Goal: Navigation & Orientation: Understand site structure

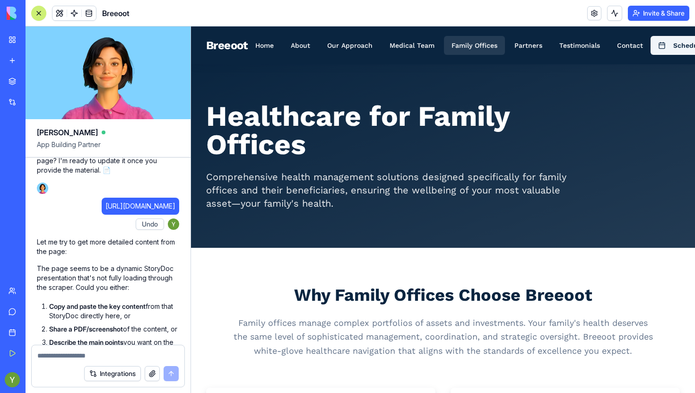
click at [484, 46] on button "Family Offices" at bounding box center [474, 45] width 61 height 19
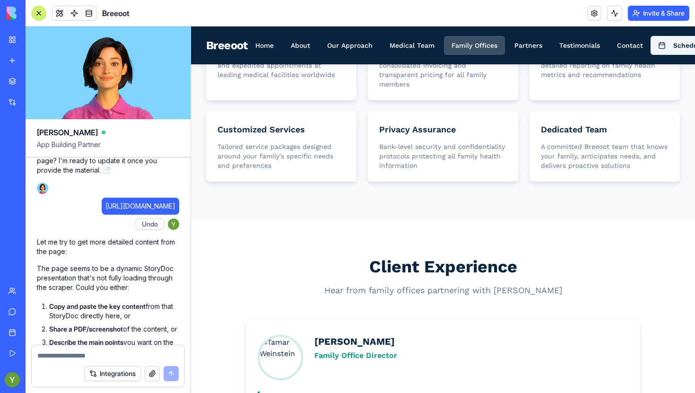
scroll to position [972, 0]
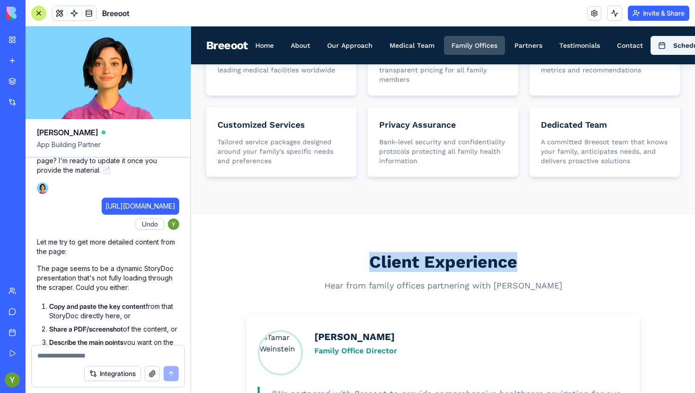
drag, startPoint x: 373, startPoint y: 241, endPoint x: 518, endPoint y: 237, distance: 144.6
click at [518, 252] on h2 "Client Experience" at bounding box center [442, 261] width 393 height 19
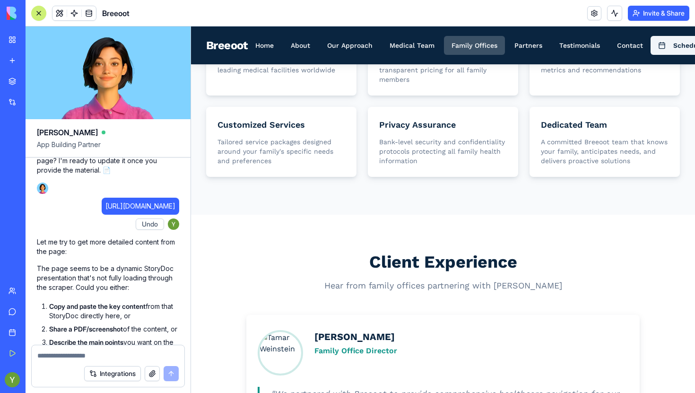
click at [517, 252] on h2 "Client Experience" at bounding box center [442, 261] width 393 height 19
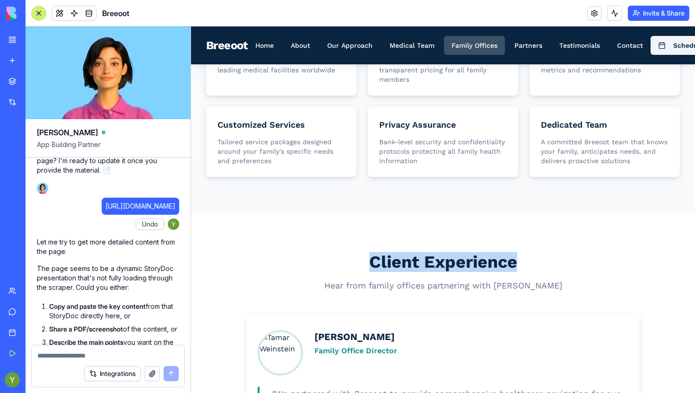
drag, startPoint x: 515, startPoint y: 240, endPoint x: 370, endPoint y: 247, distance: 145.2
click at [370, 252] on h2 "Client Experience" at bounding box center [442, 261] width 393 height 19
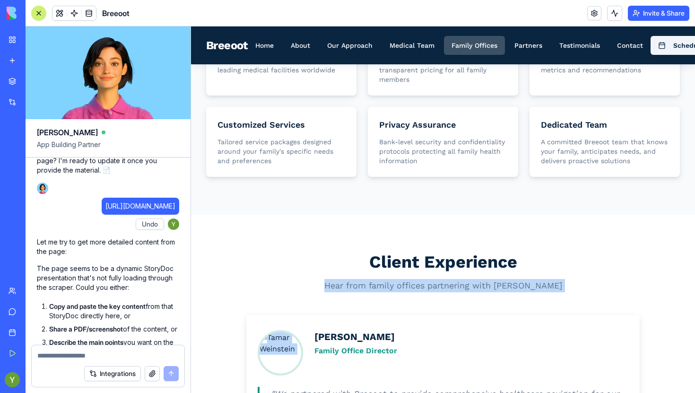
drag, startPoint x: 343, startPoint y: 265, endPoint x: 558, endPoint y: 271, distance: 214.6
click at [558, 271] on div "Client Experience Hear from family offices partnering with [PERSON_NAME] Family…" at bounding box center [442, 359] width 423 height 214
click at [544, 279] on p "Hear from family offices partnering with [PERSON_NAME]" at bounding box center [442, 285] width 393 height 13
drag, startPoint x: 543, startPoint y: 264, endPoint x: 341, endPoint y: 264, distance: 202.2
click at [341, 279] on p "Hear from family offices partnering with [PERSON_NAME]" at bounding box center [442, 285] width 393 height 13
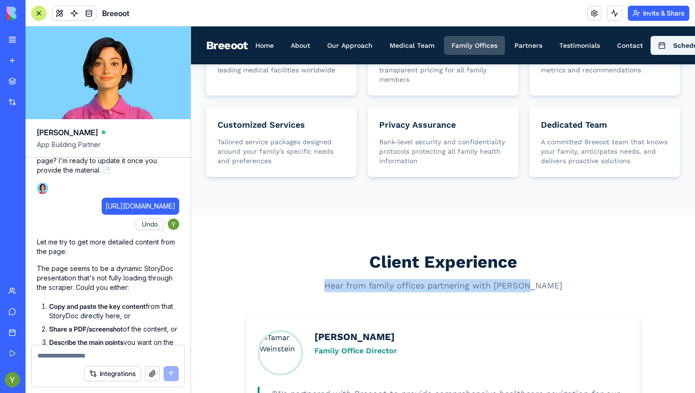
click at [342, 279] on p "Hear from family offices partnering with [PERSON_NAME]" at bounding box center [442, 285] width 393 height 13
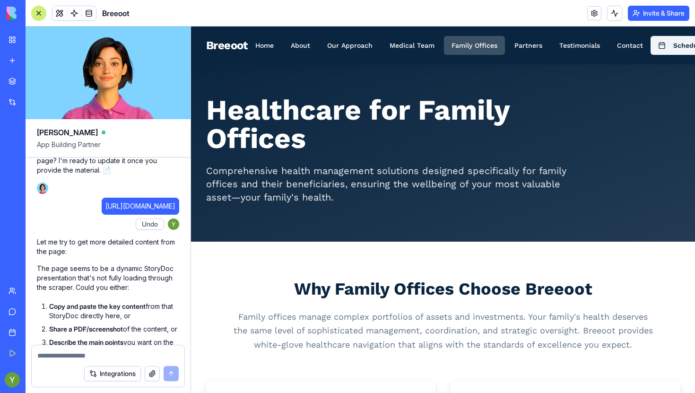
scroll to position [0, 0]
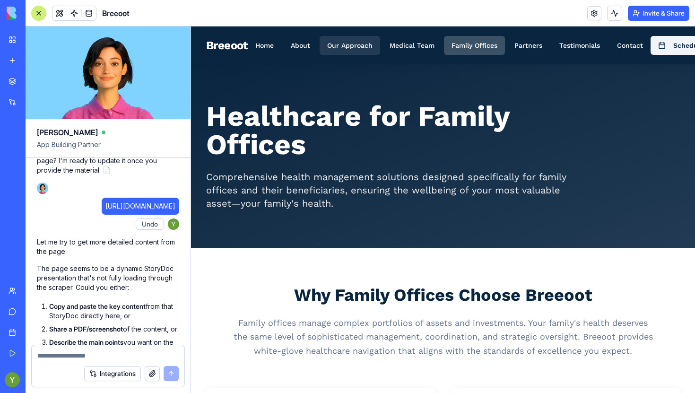
click at [339, 45] on button "Our Approach" at bounding box center [349, 45] width 60 height 19
